Goal: Transaction & Acquisition: Purchase product/service

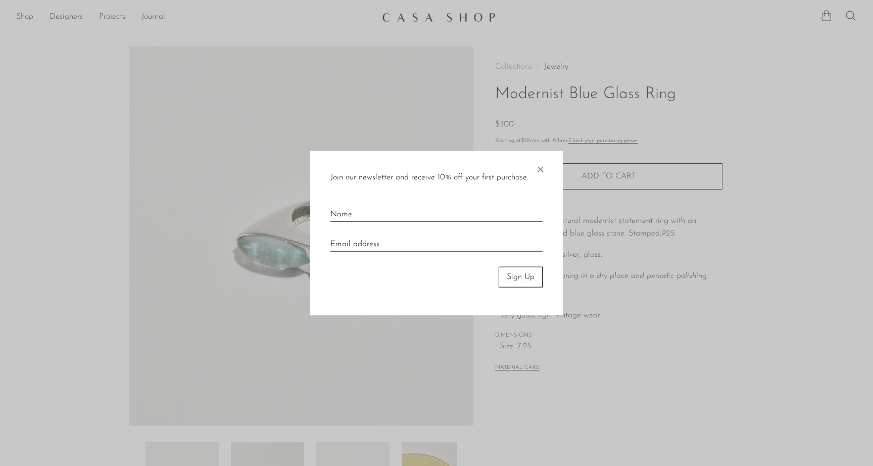
click at [537, 166] on span "×" at bounding box center [540, 167] width 10 height 32
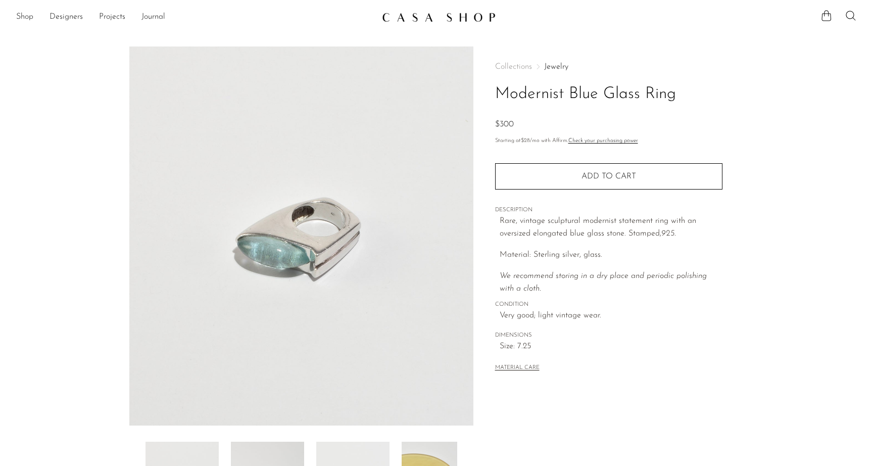
click at [49, 31] on main "Modernist Blue Glass Ring $300" at bounding box center [436, 292] width 873 height 532
click at [26, 19] on link "Shop" at bounding box center [24, 17] width 17 height 13
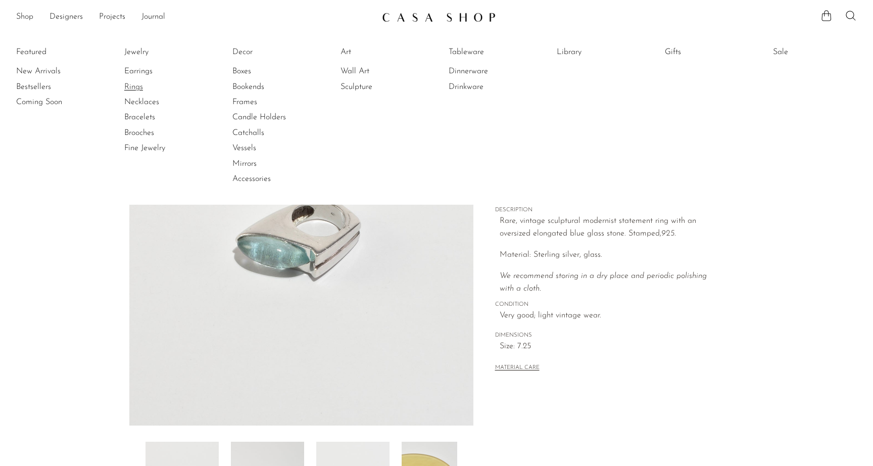
click at [140, 87] on link "Rings" at bounding box center [162, 86] width 76 height 11
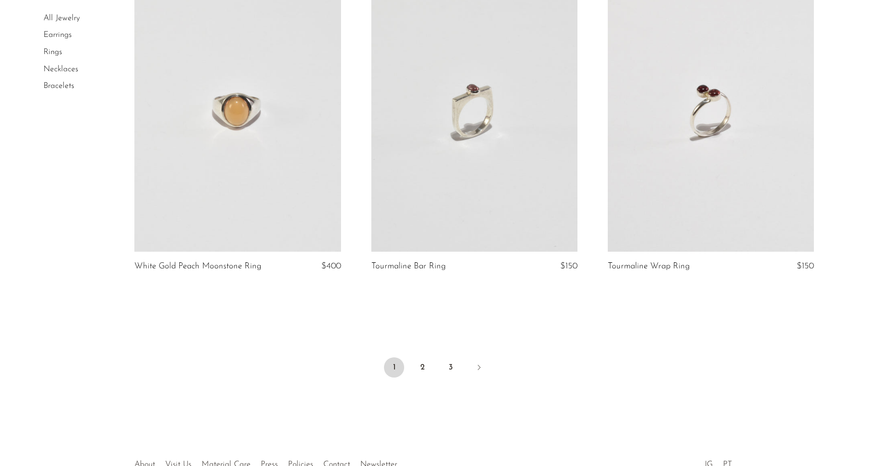
scroll to position [3807, 0]
click at [420, 368] on link "2" at bounding box center [422, 366] width 20 height 20
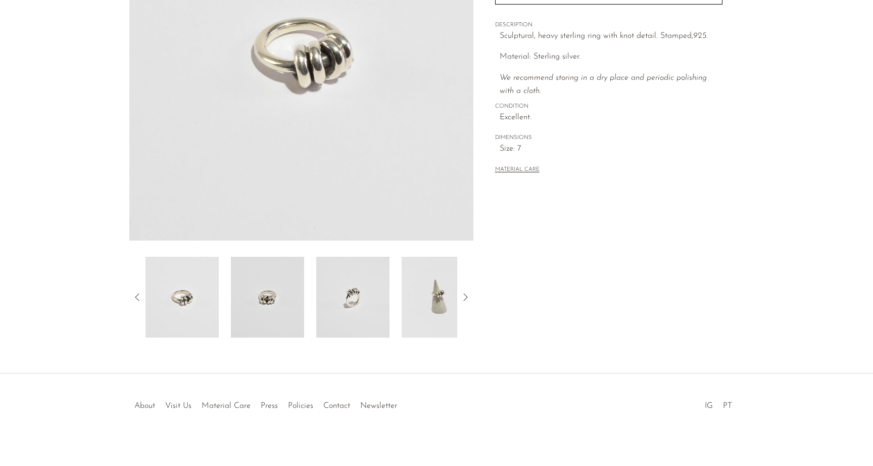
scroll to position [192, 0]
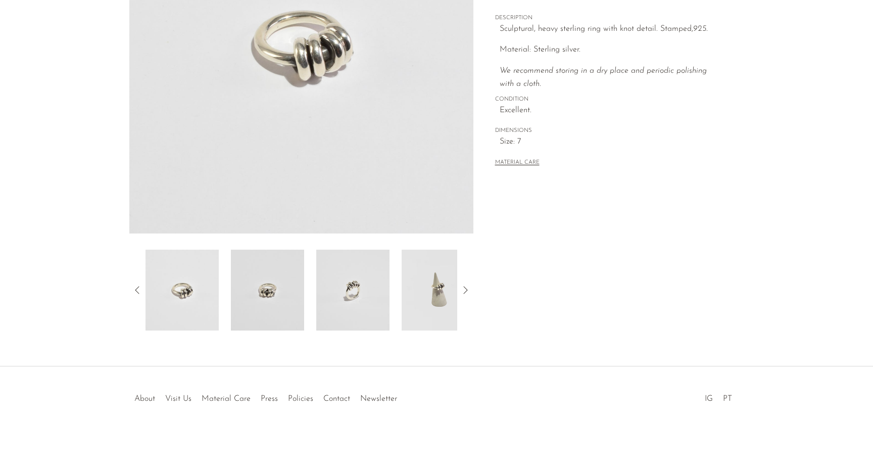
click at [361, 295] on img at bounding box center [352, 289] width 73 height 81
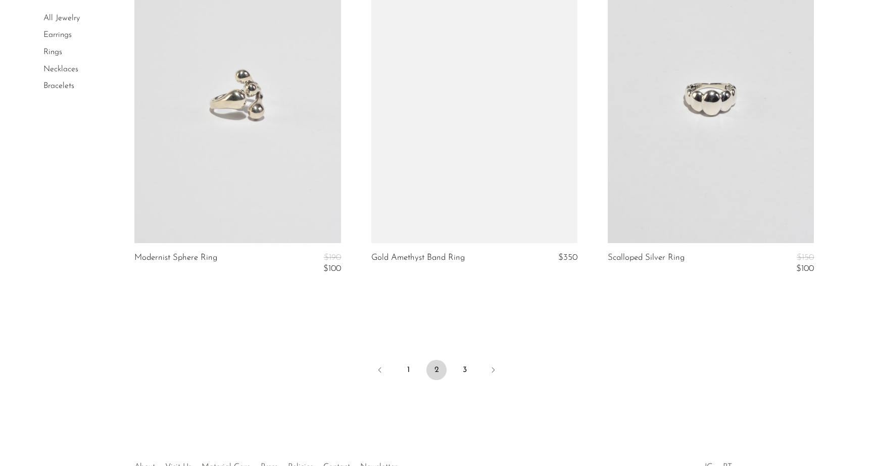
scroll to position [3851, 0]
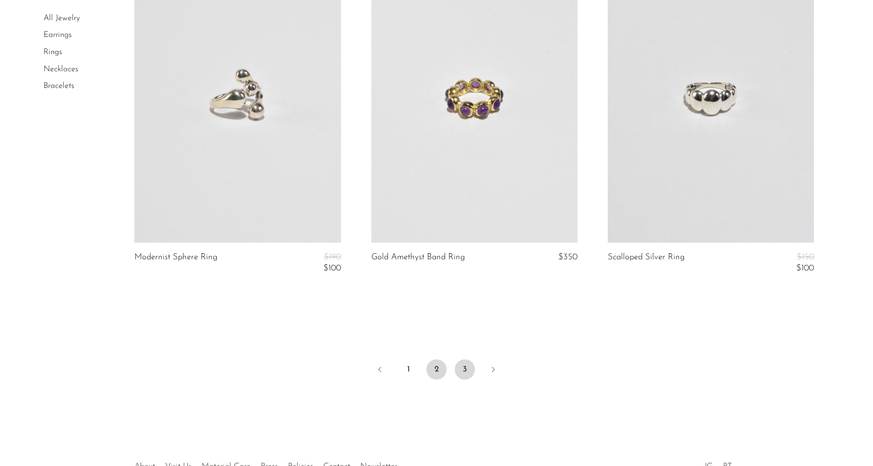
click at [464, 369] on link "3" at bounding box center [464, 369] width 20 height 20
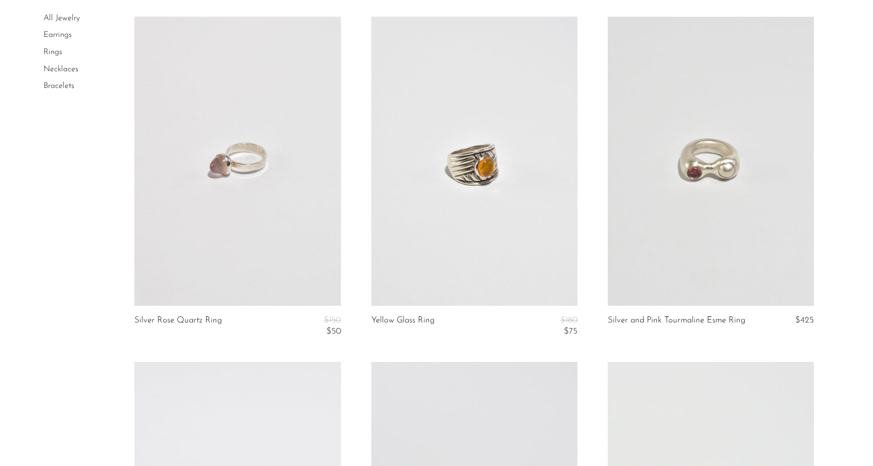
scroll to position [1391, 0]
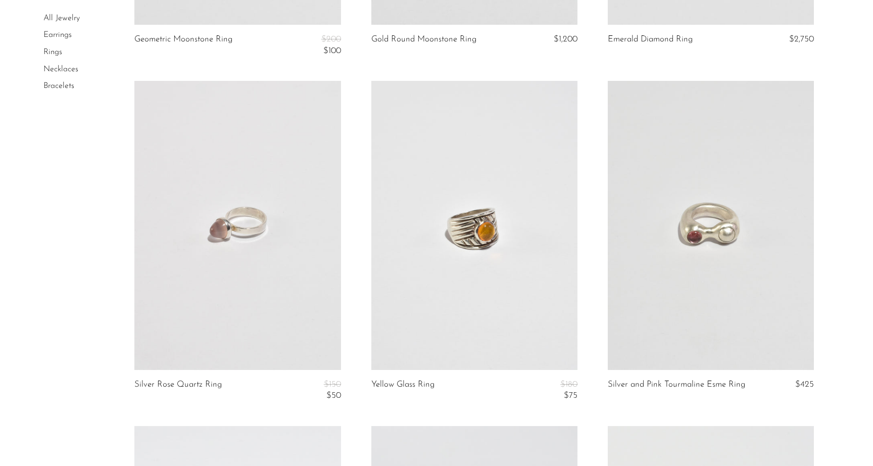
click at [60, 71] on link "Necklaces" at bounding box center [60, 69] width 35 height 8
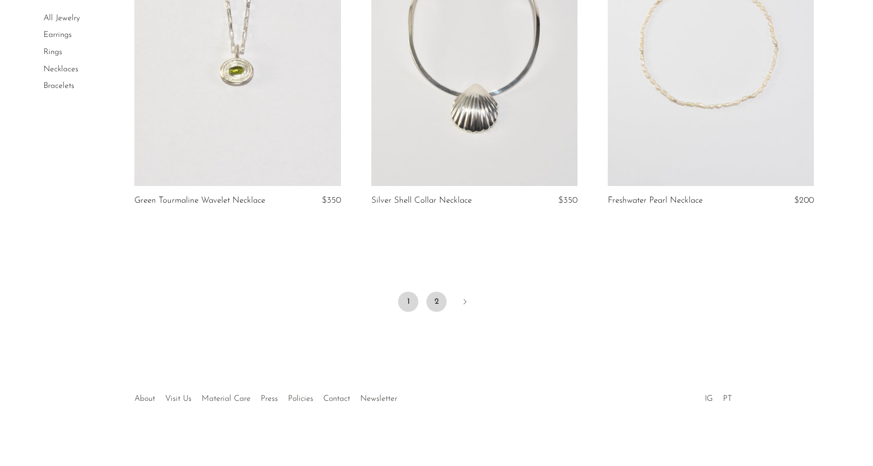
scroll to position [3892, 0]
click at [443, 301] on link "2" at bounding box center [436, 302] width 20 height 20
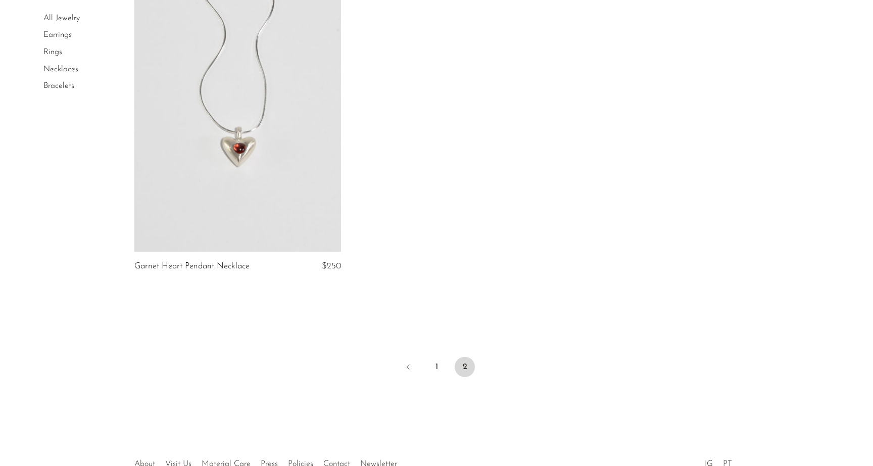
scroll to position [822, 0]
